Goal: Task Accomplishment & Management: Use online tool/utility

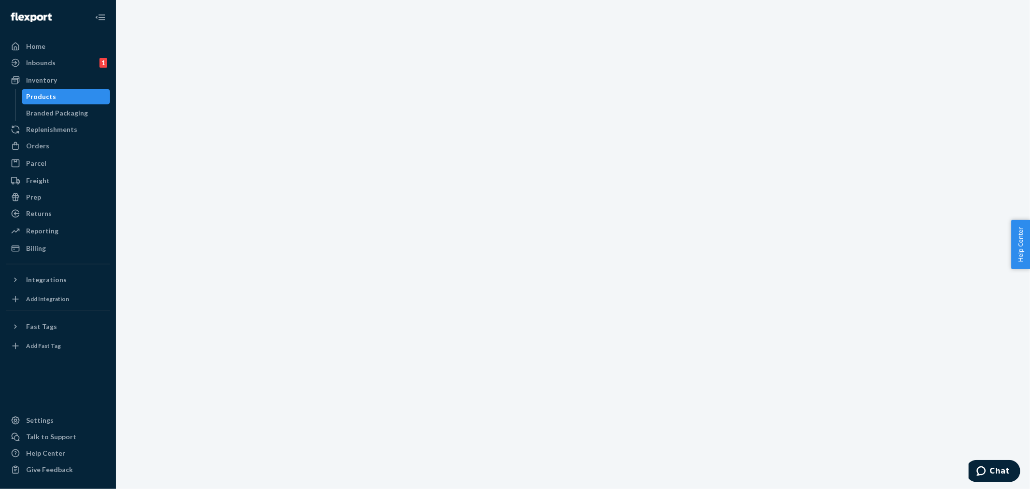
click at [52, 97] on div "Products" at bounding box center [42, 97] width 30 height 10
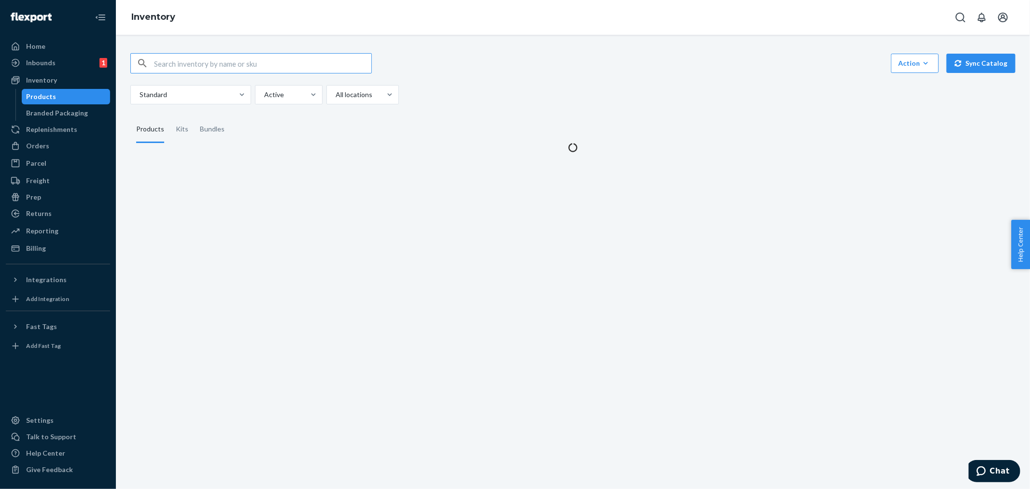
click at [216, 55] on input "text" at bounding box center [262, 63] width 217 height 19
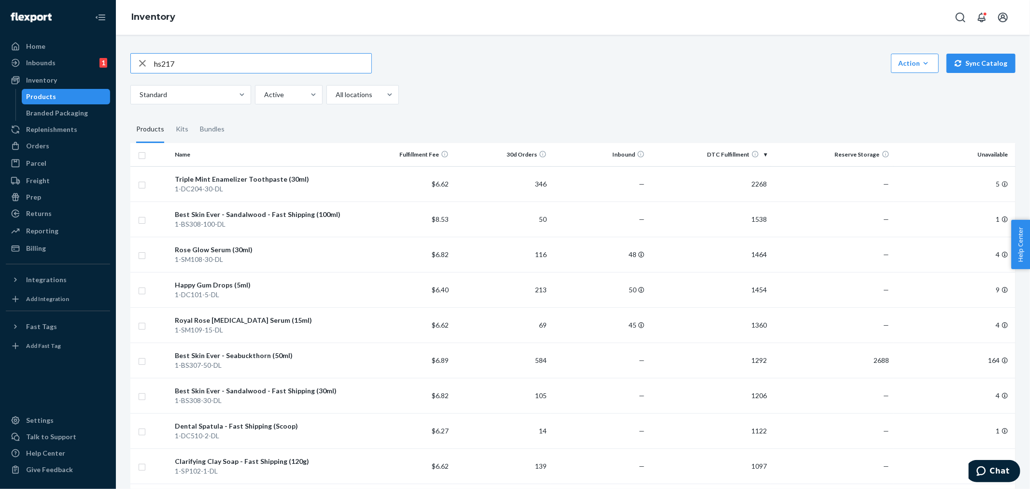
type input "hs217"
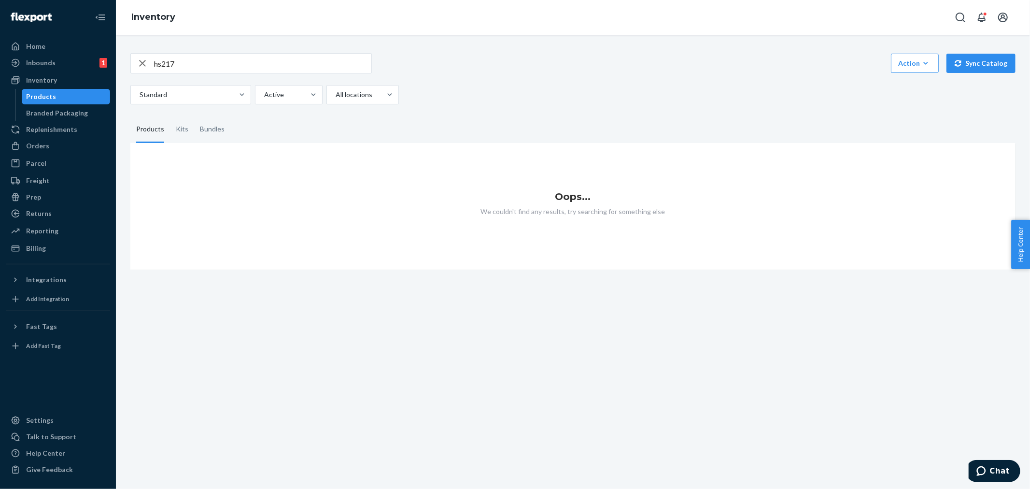
click at [185, 64] on input "hs217" at bounding box center [262, 63] width 217 height 19
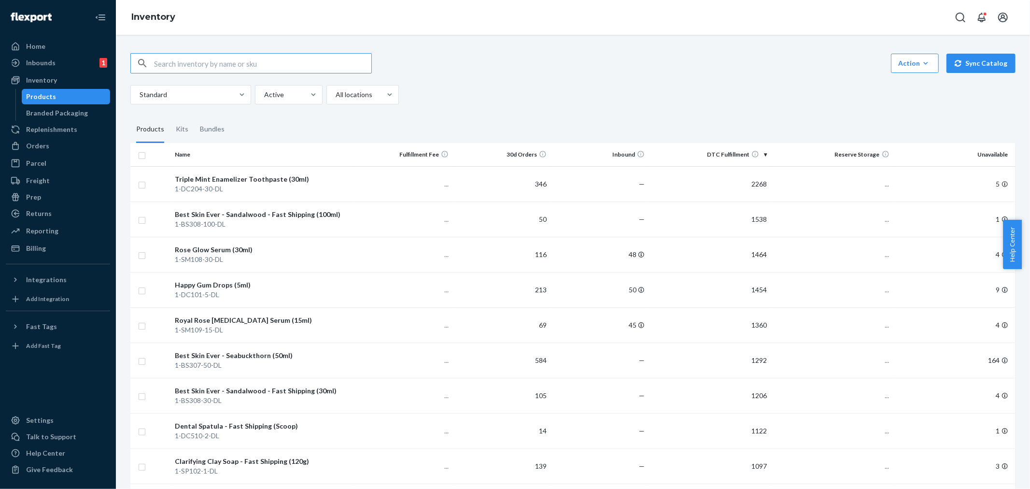
click at [187, 63] on input "text" at bounding box center [262, 63] width 217 height 19
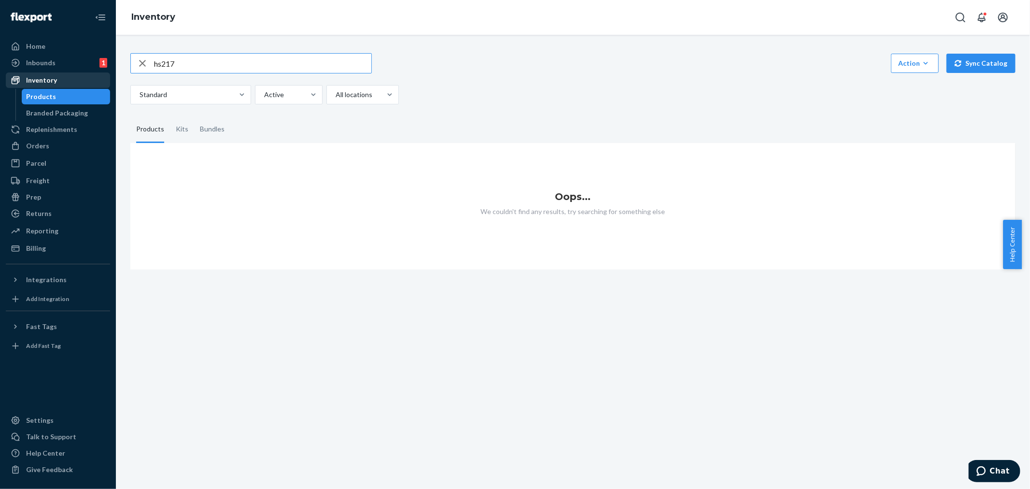
drag, startPoint x: 187, startPoint y: 63, endPoint x: 90, endPoint y: 83, distance: 99.1
click at [90, 83] on div "Home Inbounds 1 Shipping Plans Problems 1 Inventory Products Branded Packaging …" at bounding box center [515, 244] width 1030 height 489
type input "bling"
